Goal: Find specific page/section: Find specific page/section

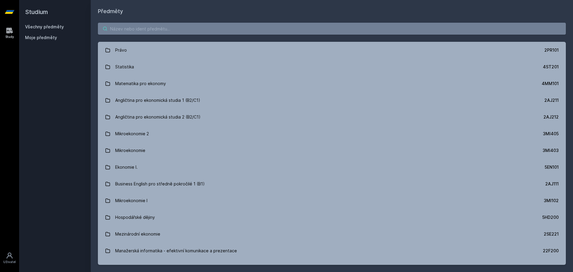
click at [143, 31] on input "search" at bounding box center [332, 29] width 468 height 12
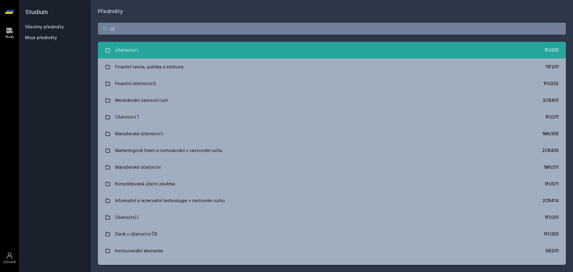
type input "úč"
click at [184, 52] on link "Účetnictví I. 1FU201" at bounding box center [332, 50] width 468 height 17
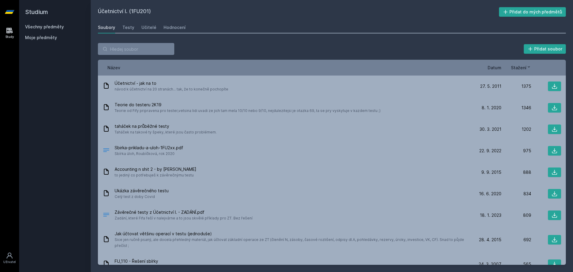
click at [154, 29] on div "Soubory Testy Učitelé Hodnocení" at bounding box center [332, 27] width 468 height 12
click at [151, 29] on div "Učitelé" at bounding box center [149, 27] width 15 height 6
